Goal: Information Seeking & Learning: Learn about a topic

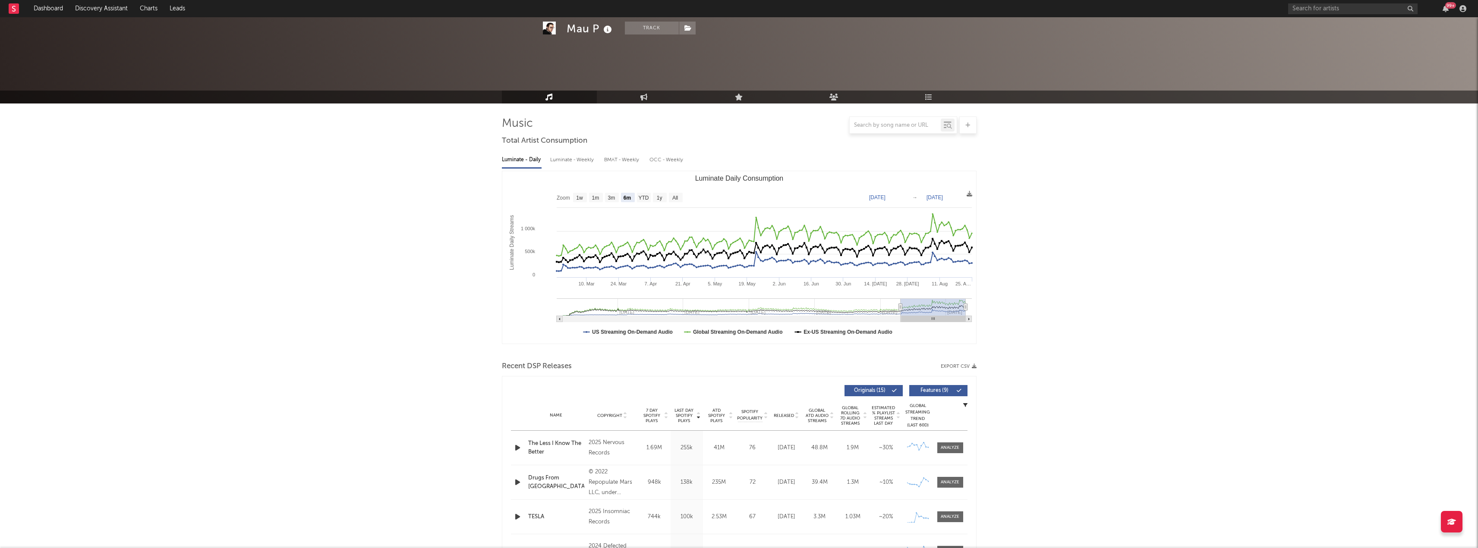
select select "6m"
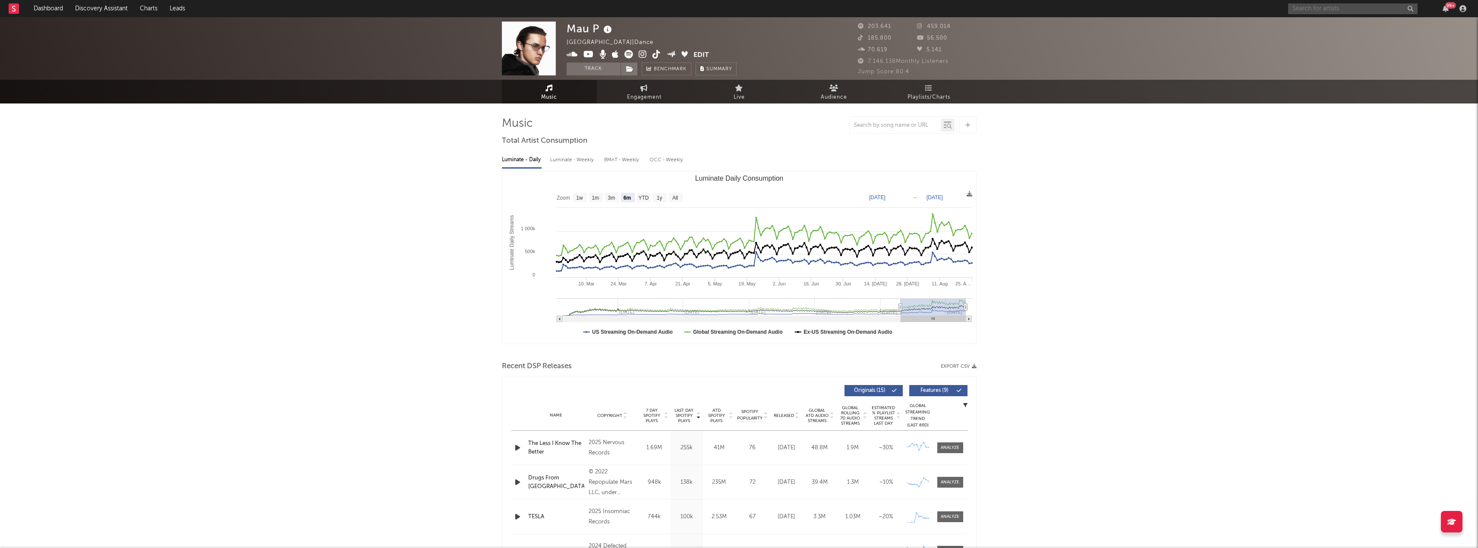
click at [1325, 8] on input "text" at bounding box center [1352, 8] width 129 height 11
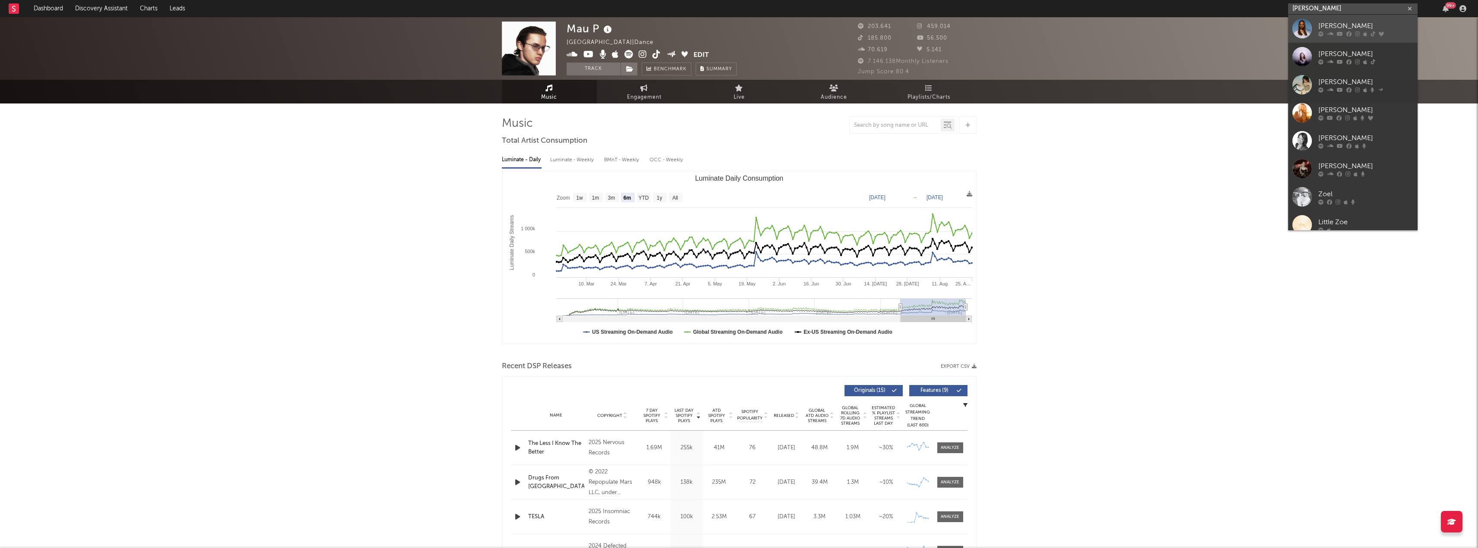
type input "[PERSON_NAME]"
click at [1338, 27] on div "[PERSON_NAME]" at bounding box center [1365, 26] width 95 height 10
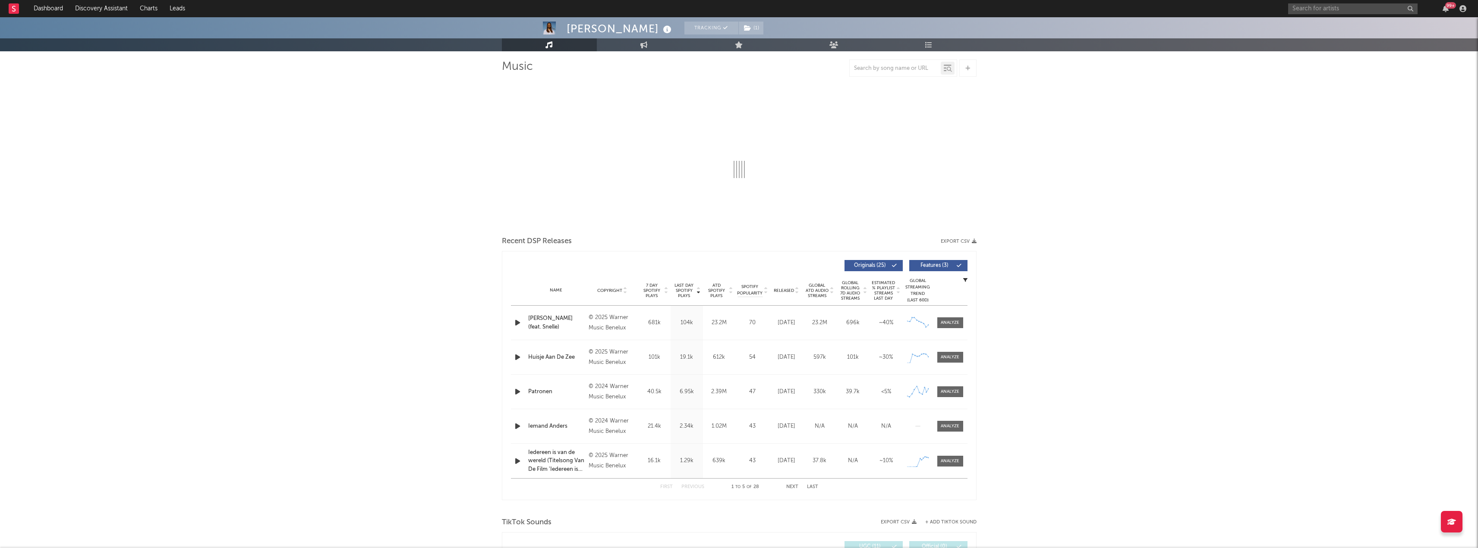
scroll to position [43, 0]
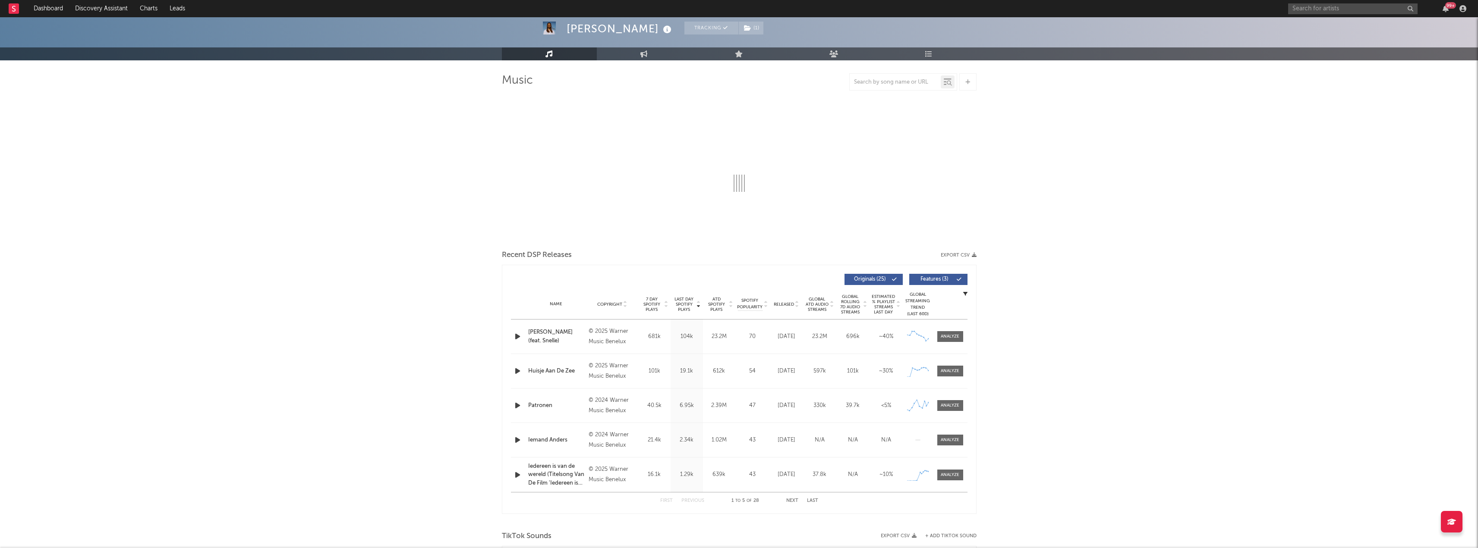
select select "6m"
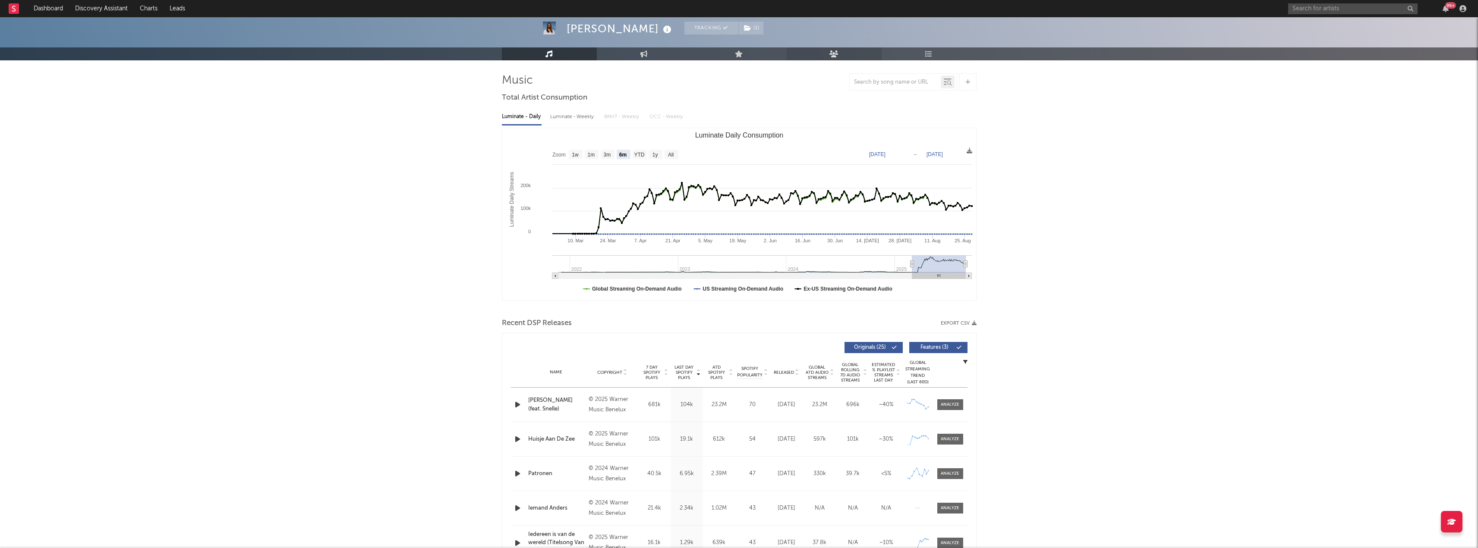
click at [834, 50] on link "Audience" at bounding box center [833, 53] width 95 height 13
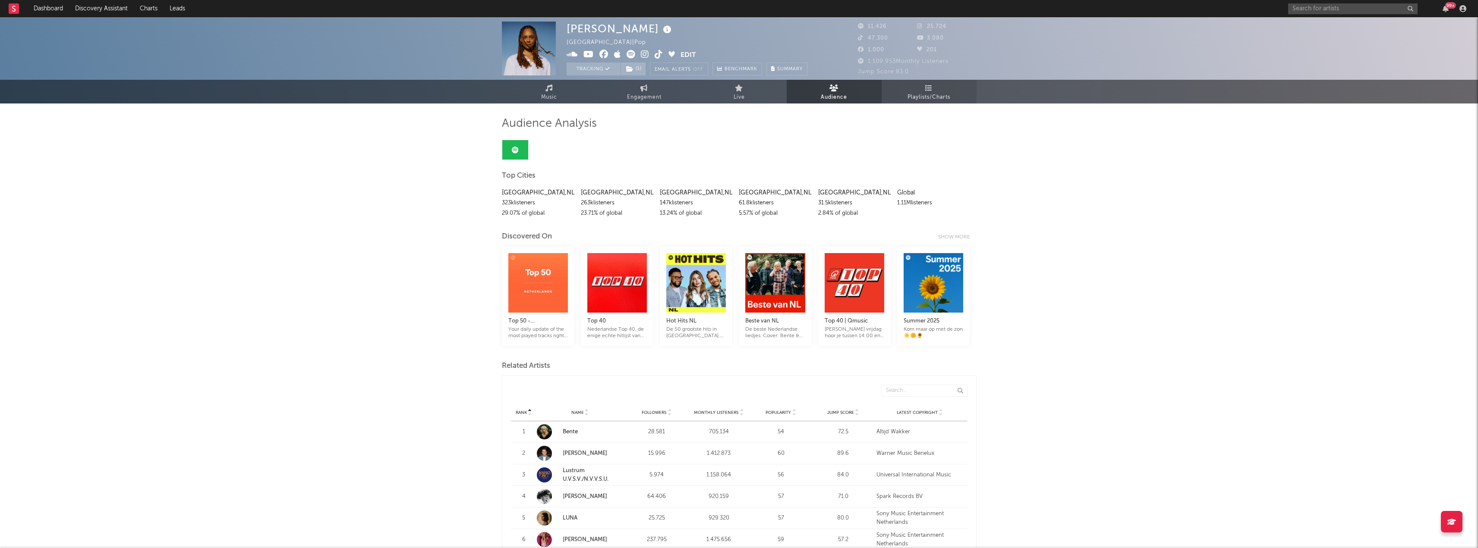
click at [919, 91] on link "Playlists/Charts" at bounding box center [928, 92] width 95 height 24
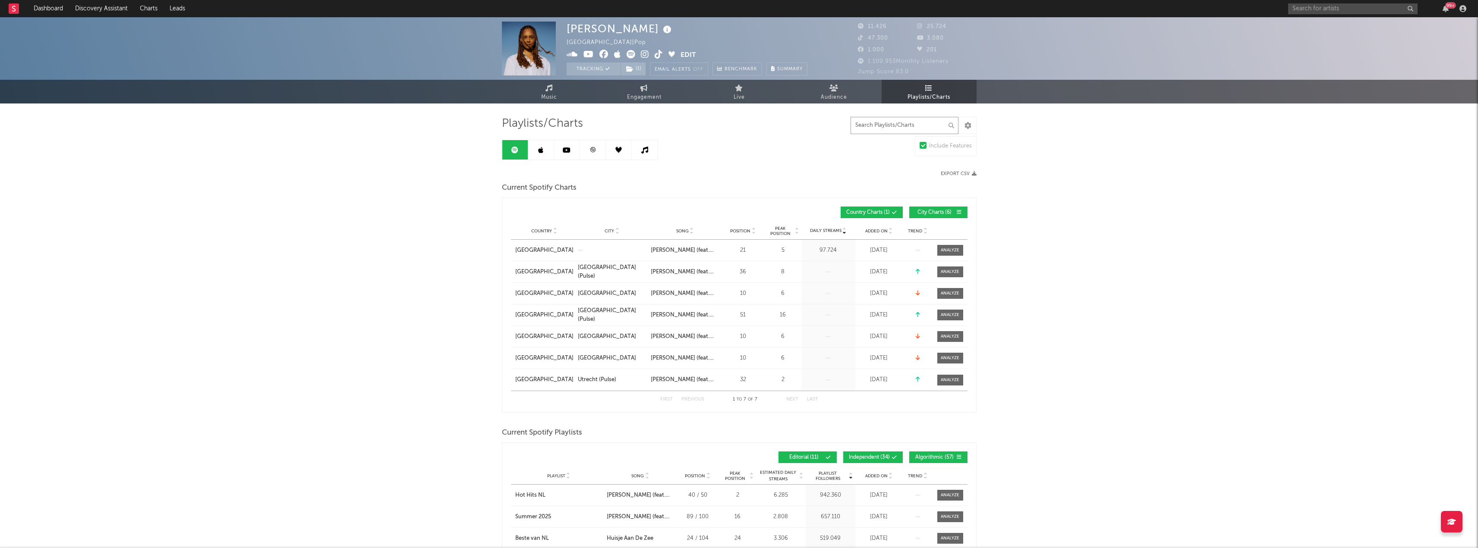
click at [868, 120] on input "text" at bounding box center [904, 125] width 108 height 17
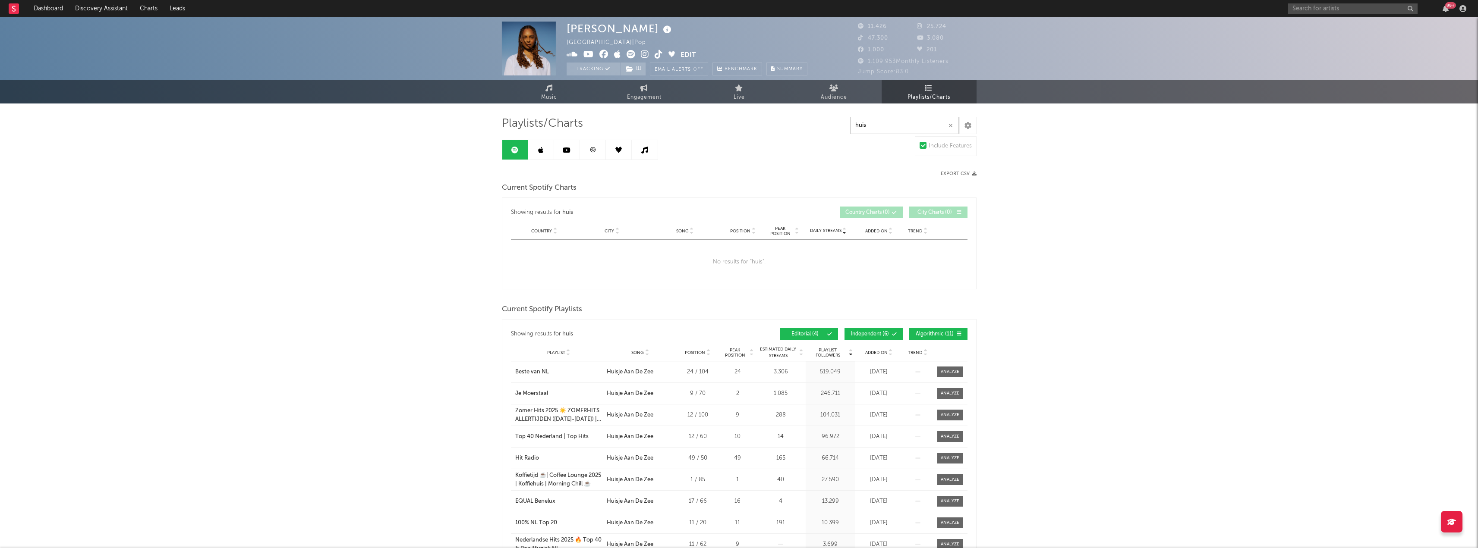
type input "huis"
